Goal: Use online tool/utility: Utilize a website feature to perform a specific function

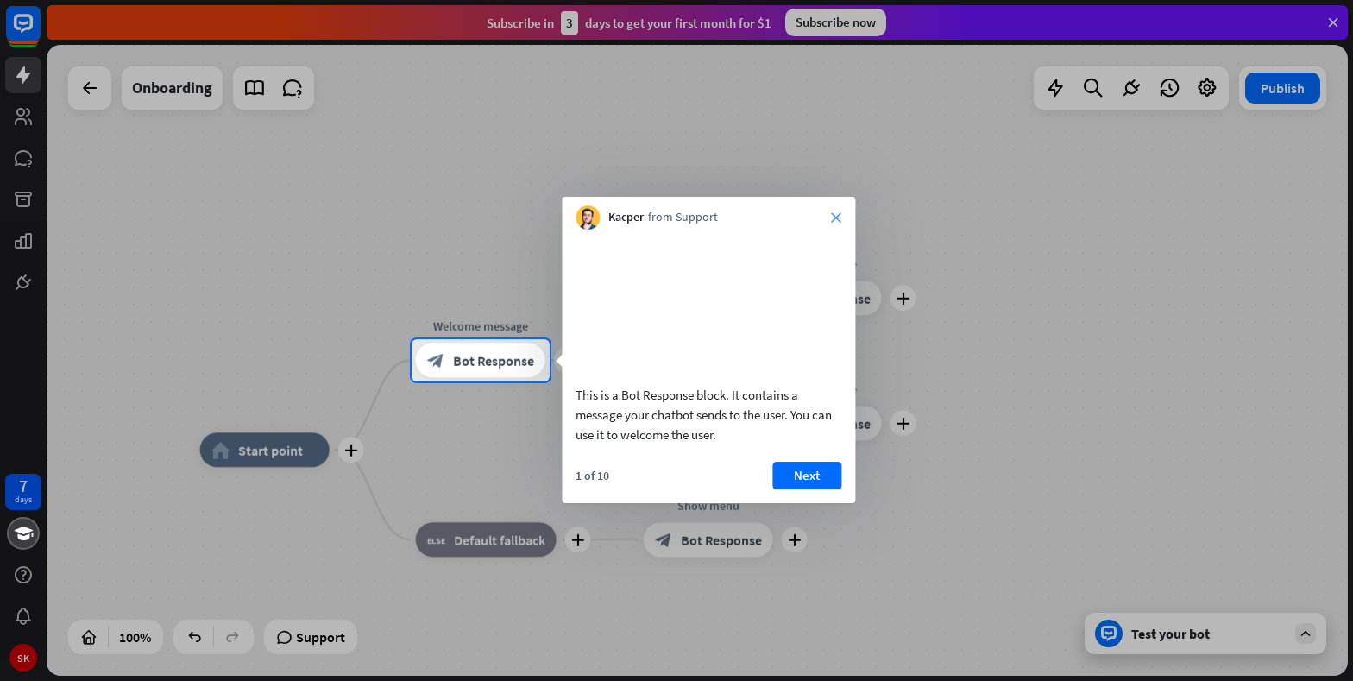
click at [841, 217] on icon "close" at bounding box center [836, 217] width 10 height 10
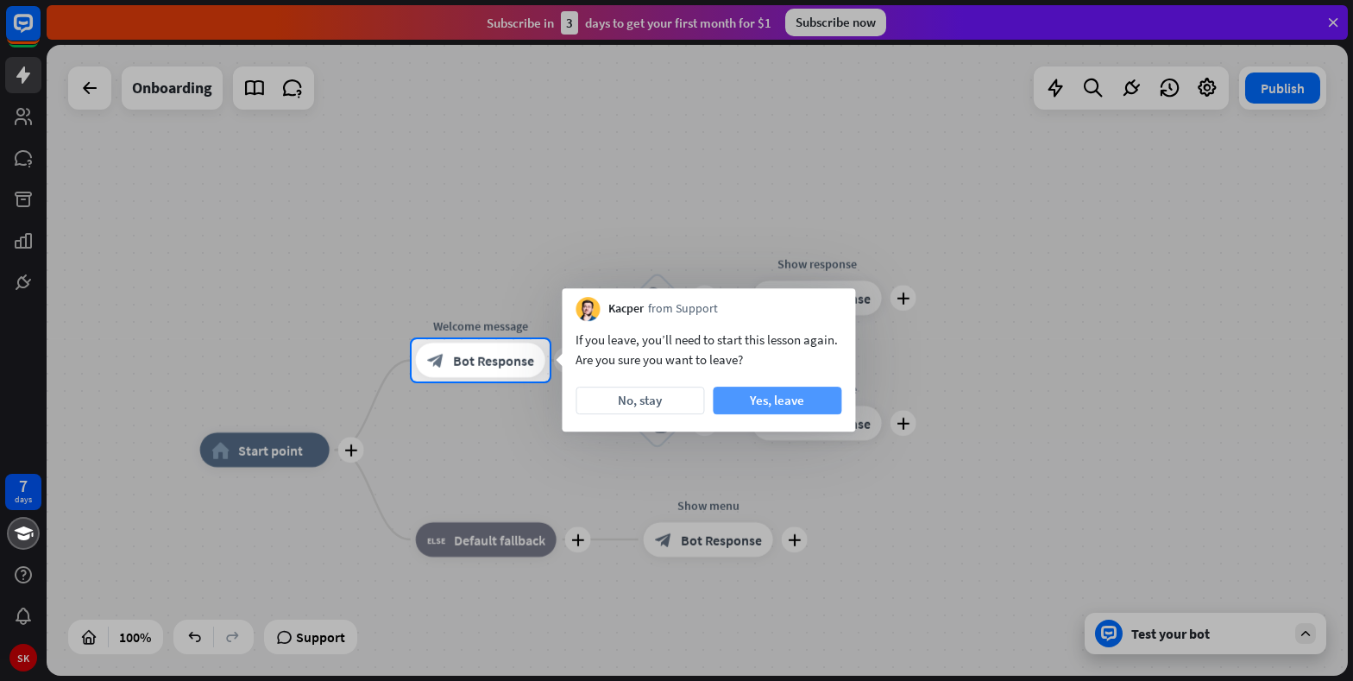
click at [777, 406] on button "Yes, leave" at bounding box center [777, 401] width 129 height 28
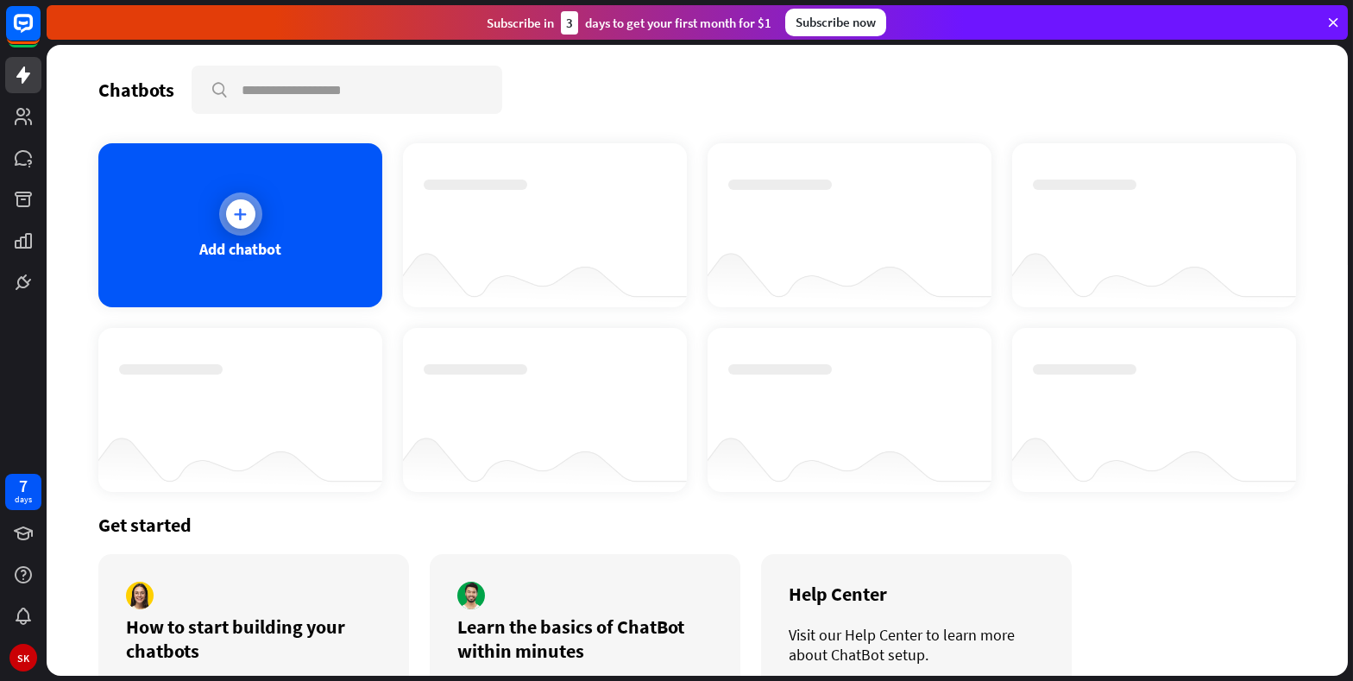
click at [290, 203] on div "Add chatbot" at bounding box center [240, 225] width 284 height 164
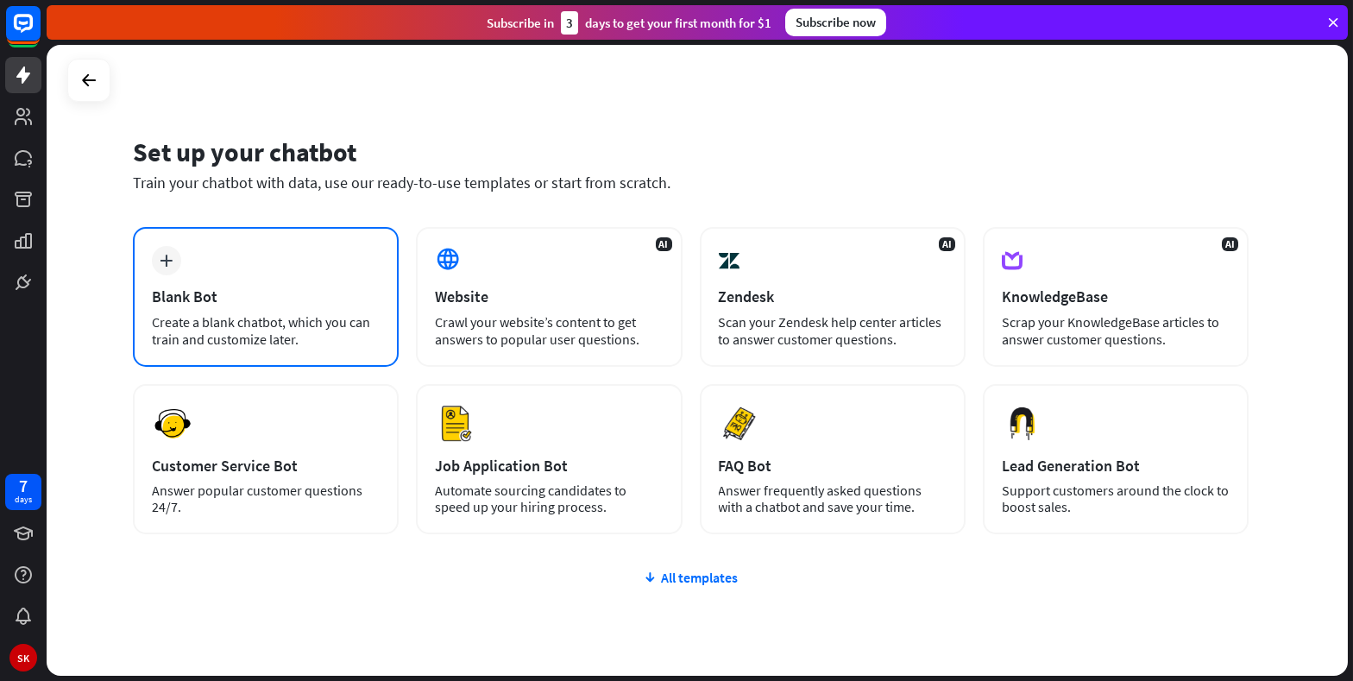
click at [334, 267] on div "plus Blank Bot Create a blank chatbot, which you can train and customize later." at bounding box center [266, 297] width 266 height 140
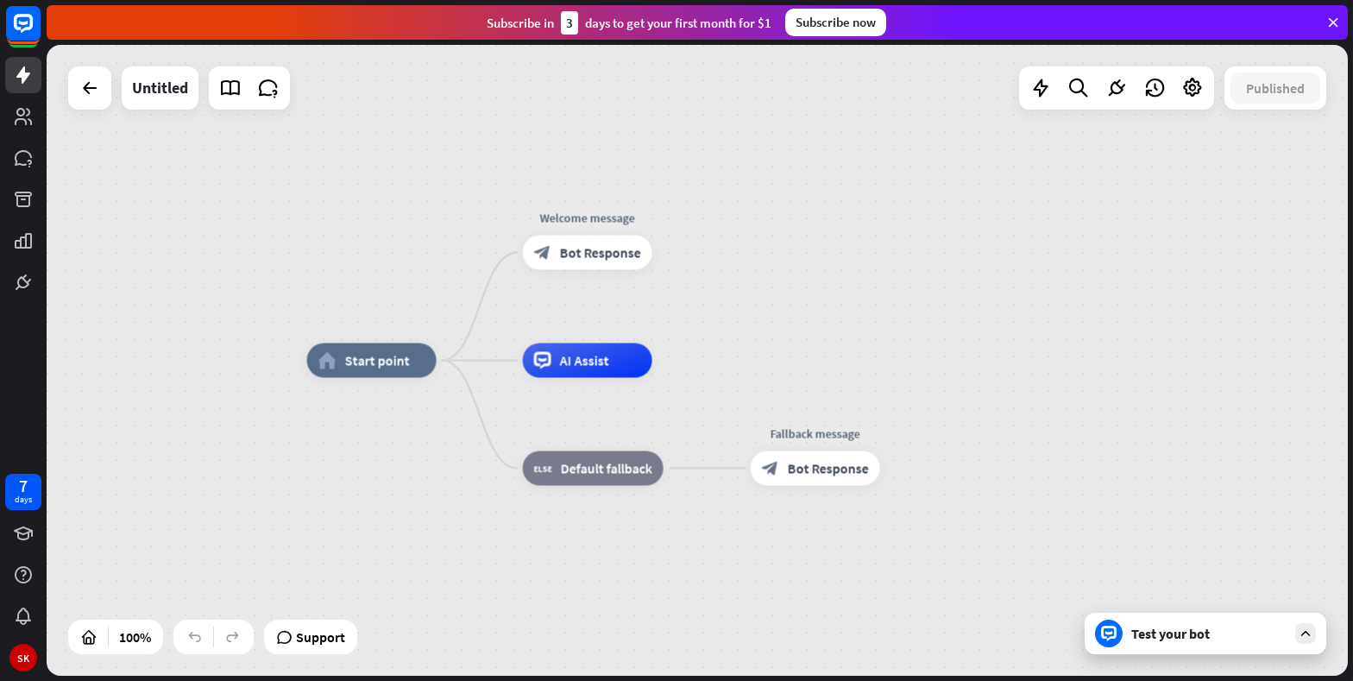
click at [1195, 626] on div "Test your bot" at bounding box center [1208, 633] width 155 height 17
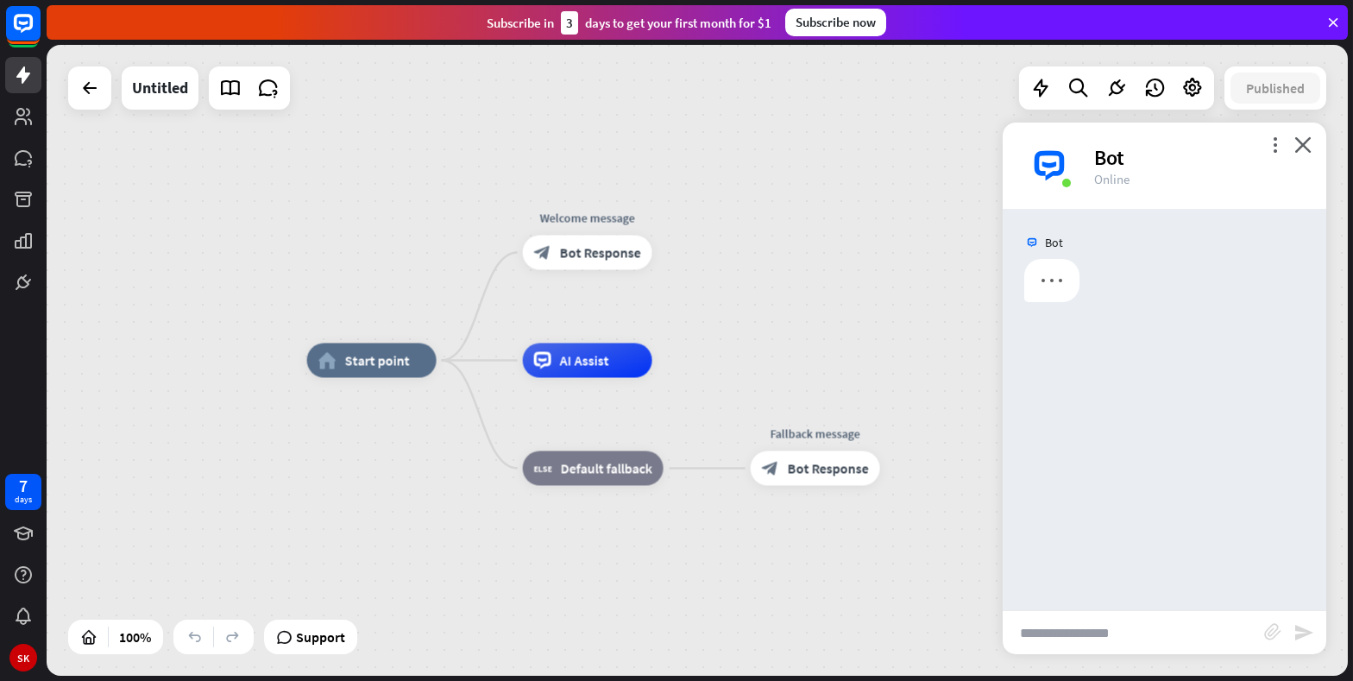
click at [1195, 626] on input "text" at bounding box center [1133, 632] width 261 height 43
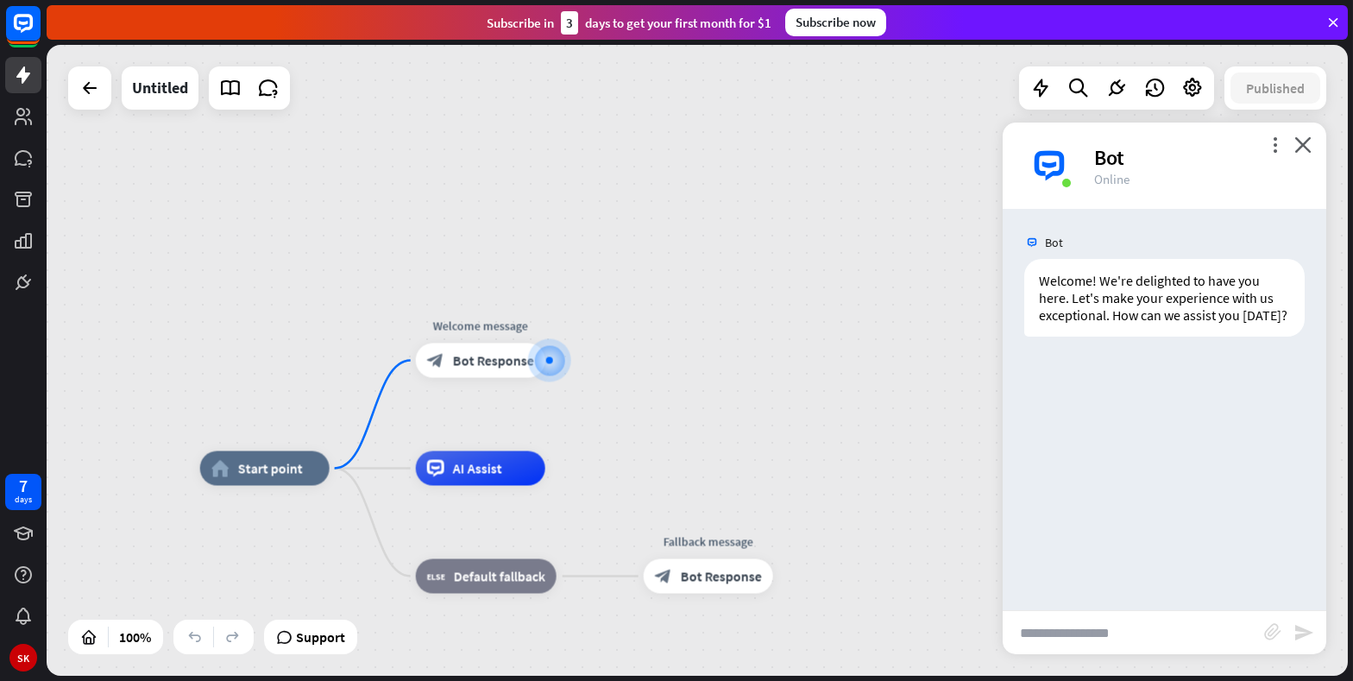
type input "*"
type input "**********"
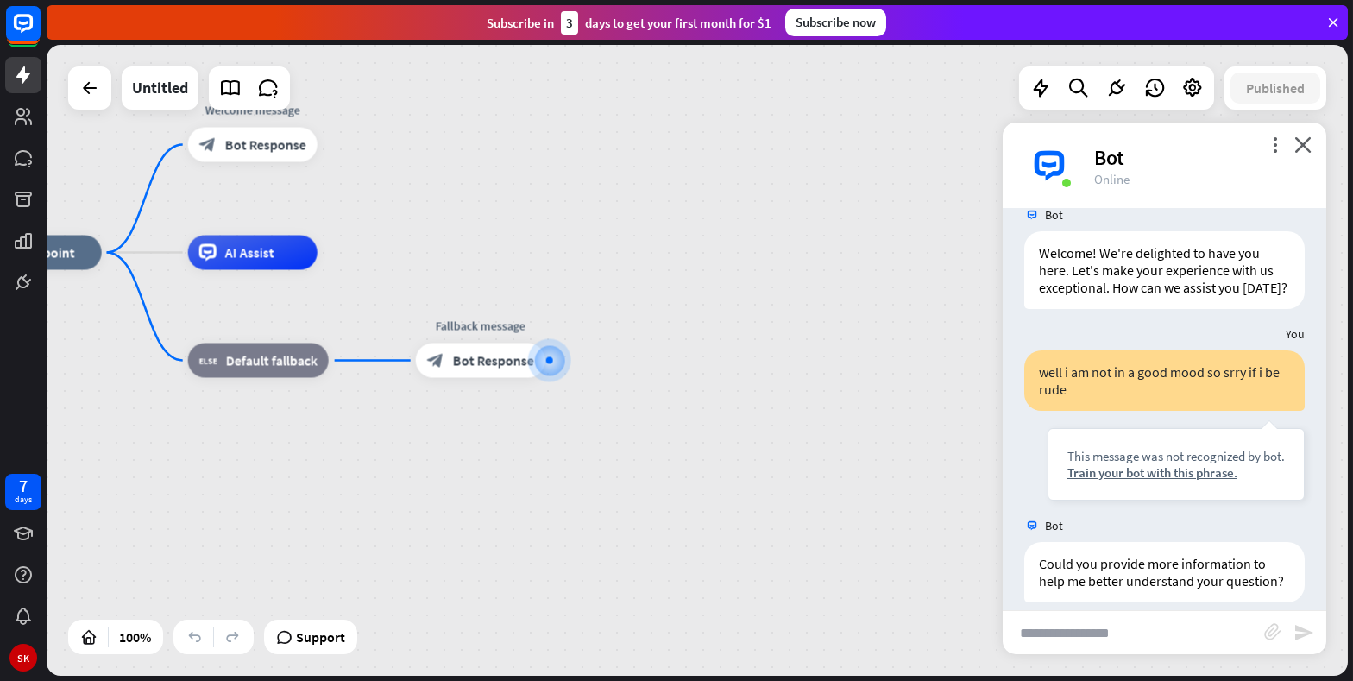
scroll to position [46, 0]
